Goal: Transaction & Acquisition: Subscribe to service/newsletter

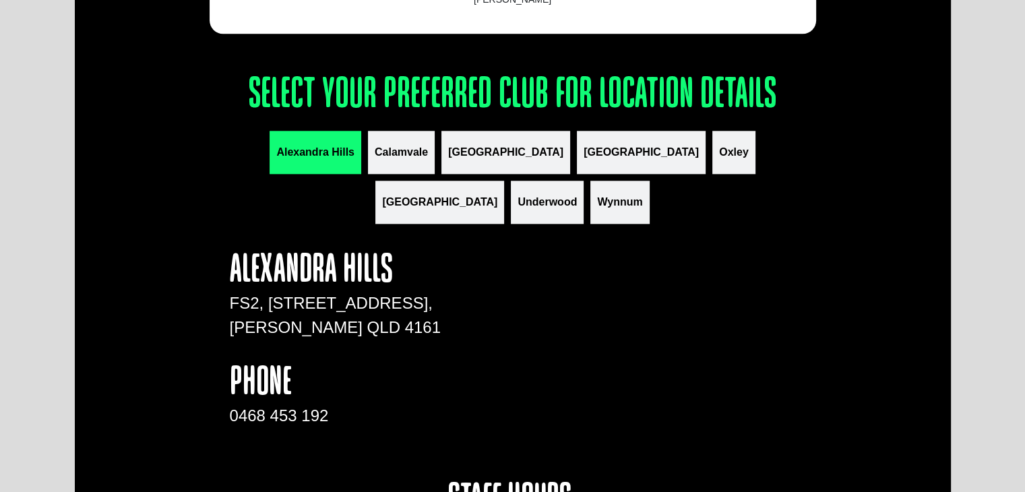
scroll to position [1557, 0]
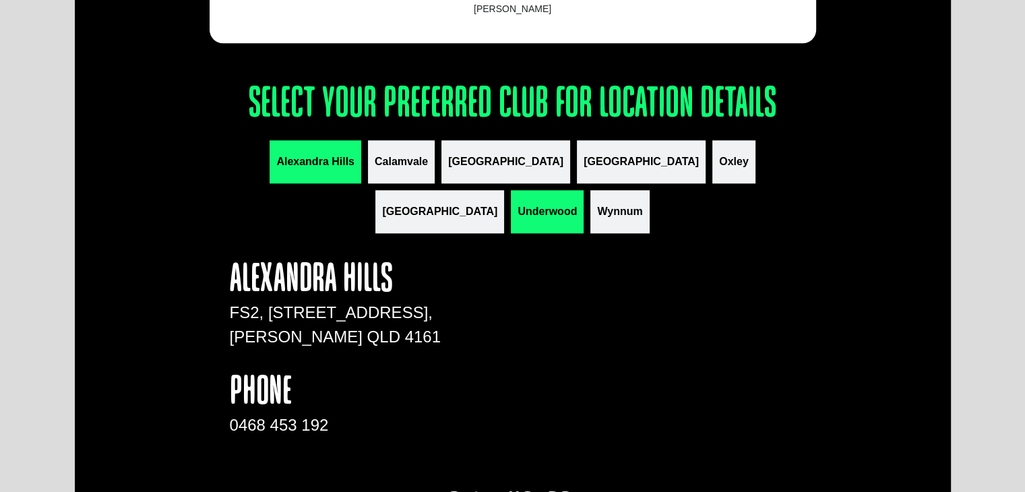
click at [584, 190] on button "Underwood" at bounding box center [547, 211] width 73 height 43
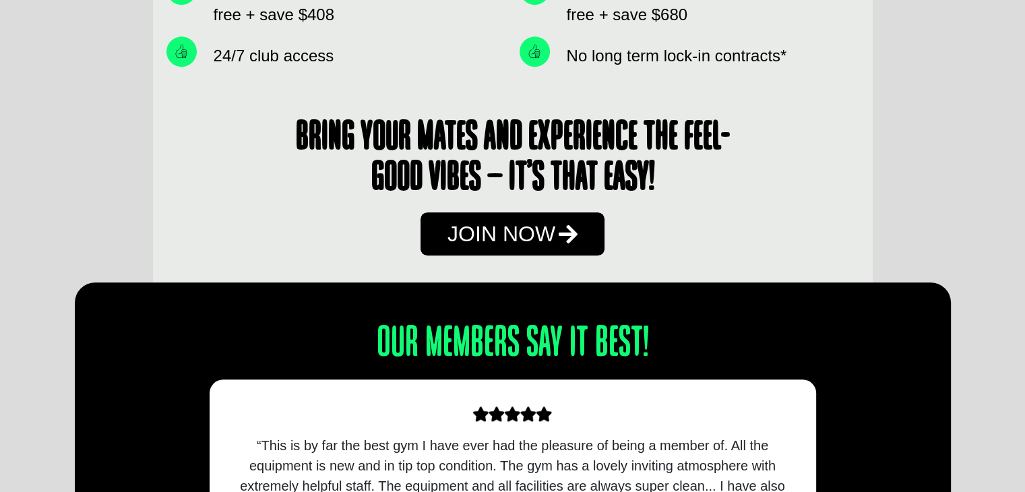
scroll to position [1008, 0]
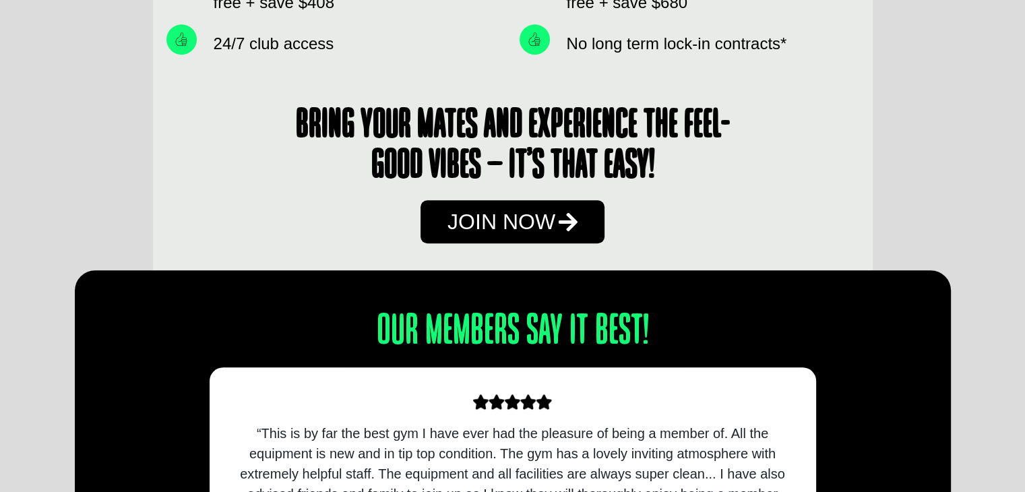
click at [477, 224] on span "Join Now" at bounding box center [501, 222] width 108 height 22
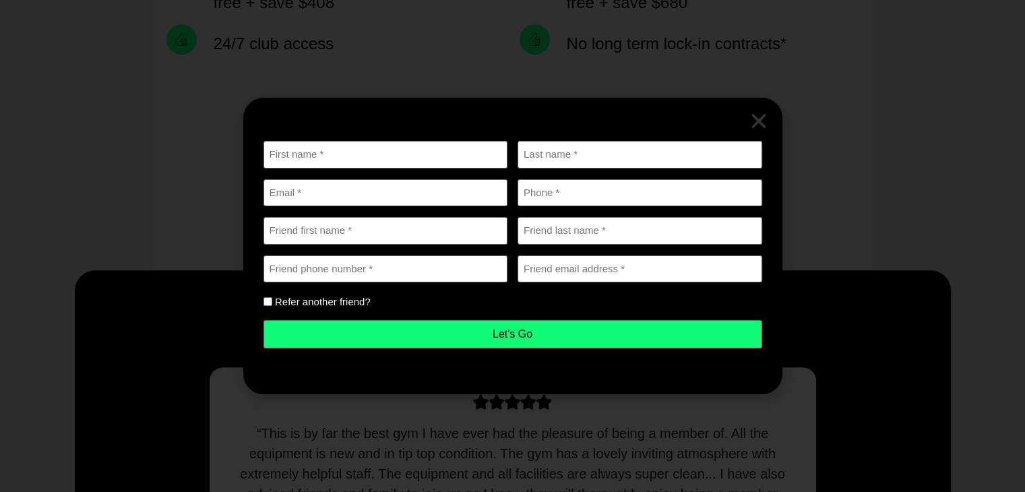
click at [751, 121] on icon "Close" at bounding box center [759, 121] width 20 height 20
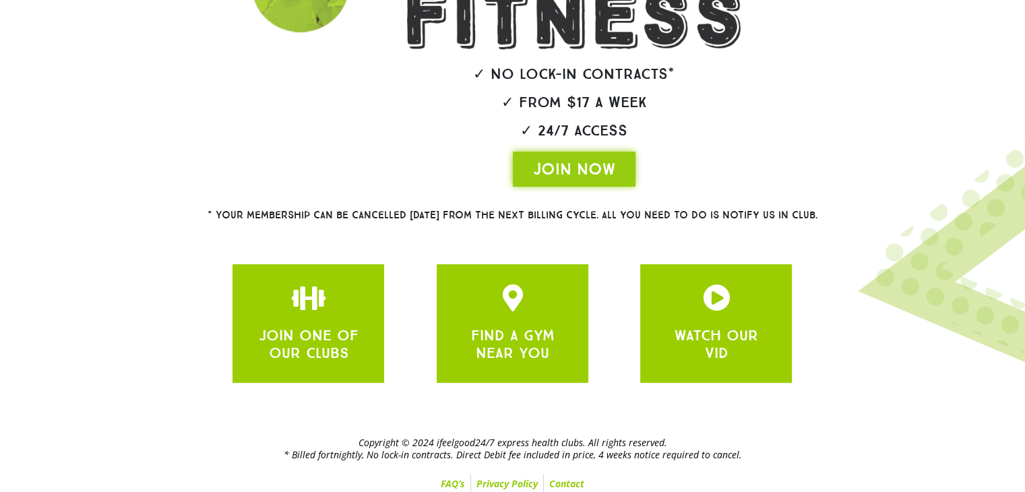
scroll to position [283, 0]
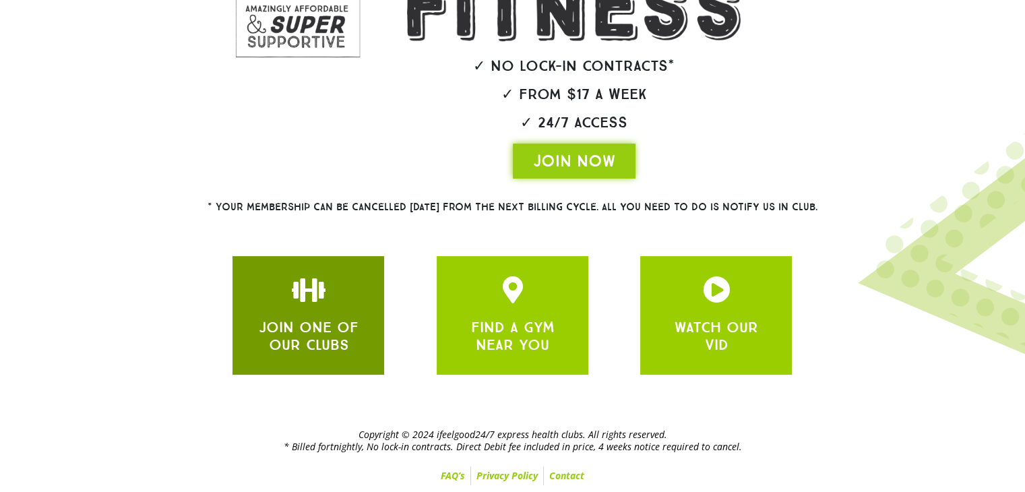
click at [327, 325] on link "JOIN ONE OF OUR CLUBS" at bounding box center [309, 336] width 100 height 36
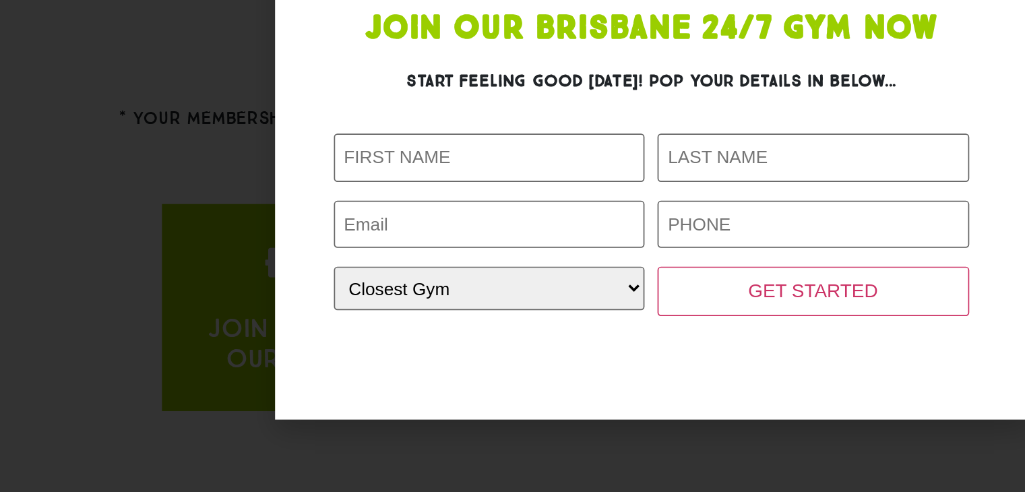
scroll to position [283, 0]
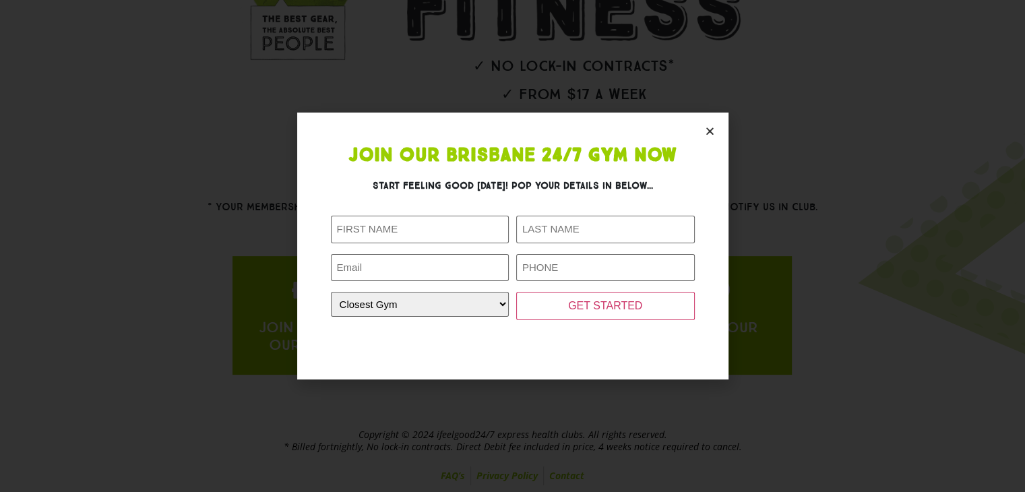
click at [712, 129] on icon "Close" at bounding box center [710, 131] width 10 height 10
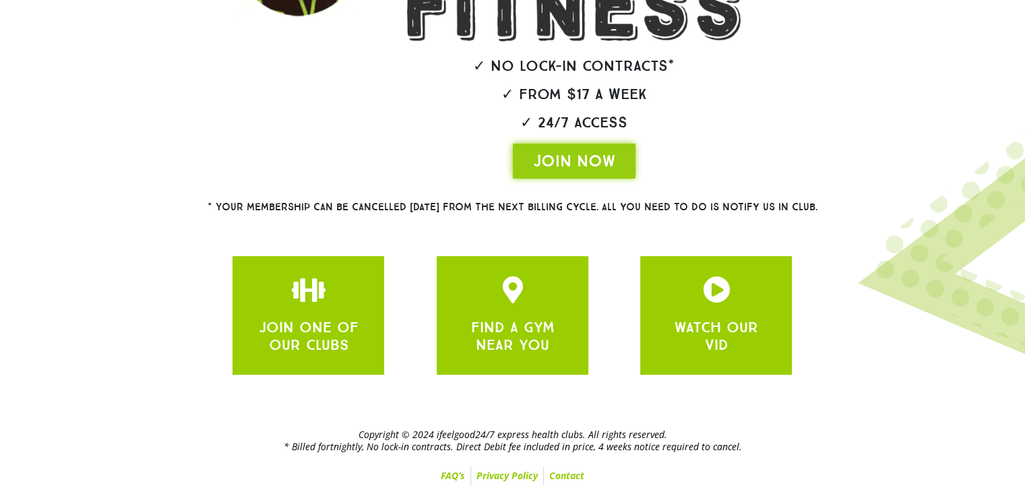
scroll to position [0, 0]
